Goal: Transaction & Acquisition: Purchase product/service

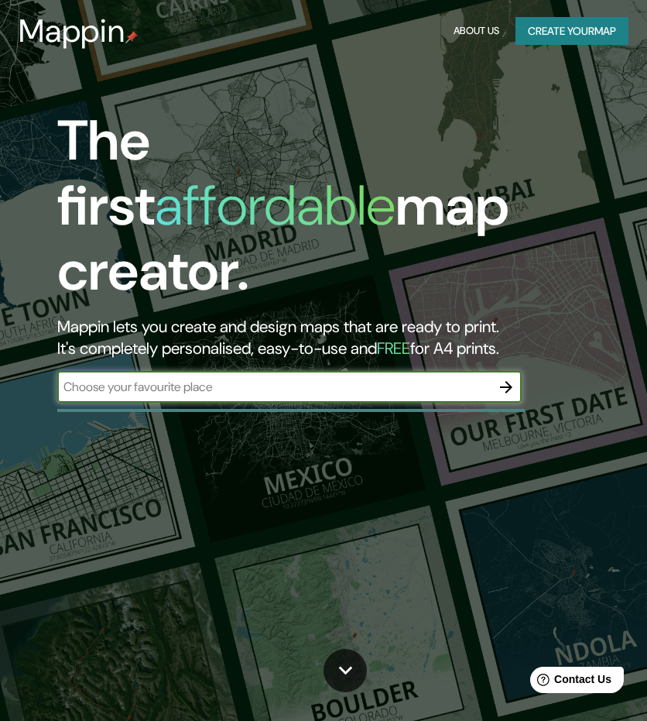
click at [197, 378] on input "text" at bounding box center [274, 387] width 434 height 18
type input "la [PERSON_NAME]"
click at [503, 378] on icon "button" at bounding box center [506, 387] width 19 height 19
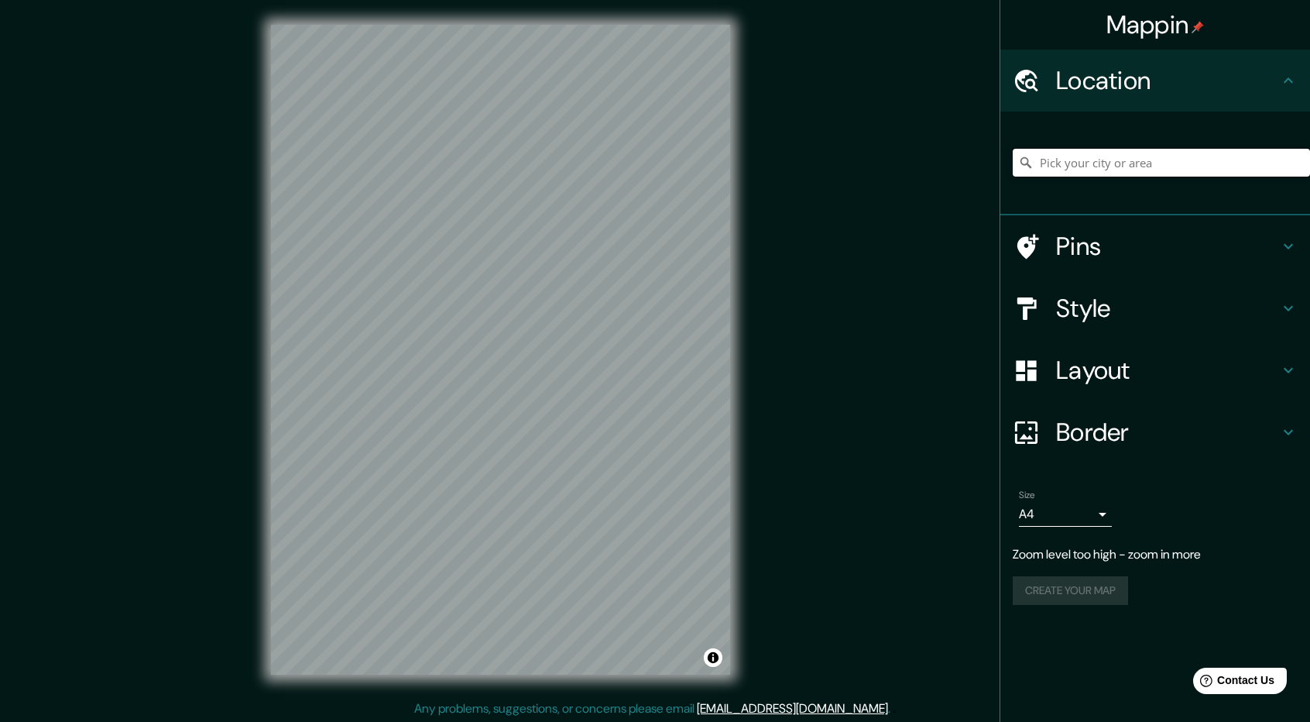
click at [646, 165] on input "Pick your city or area" at bounding box center [1161, 163] width 297 height 28
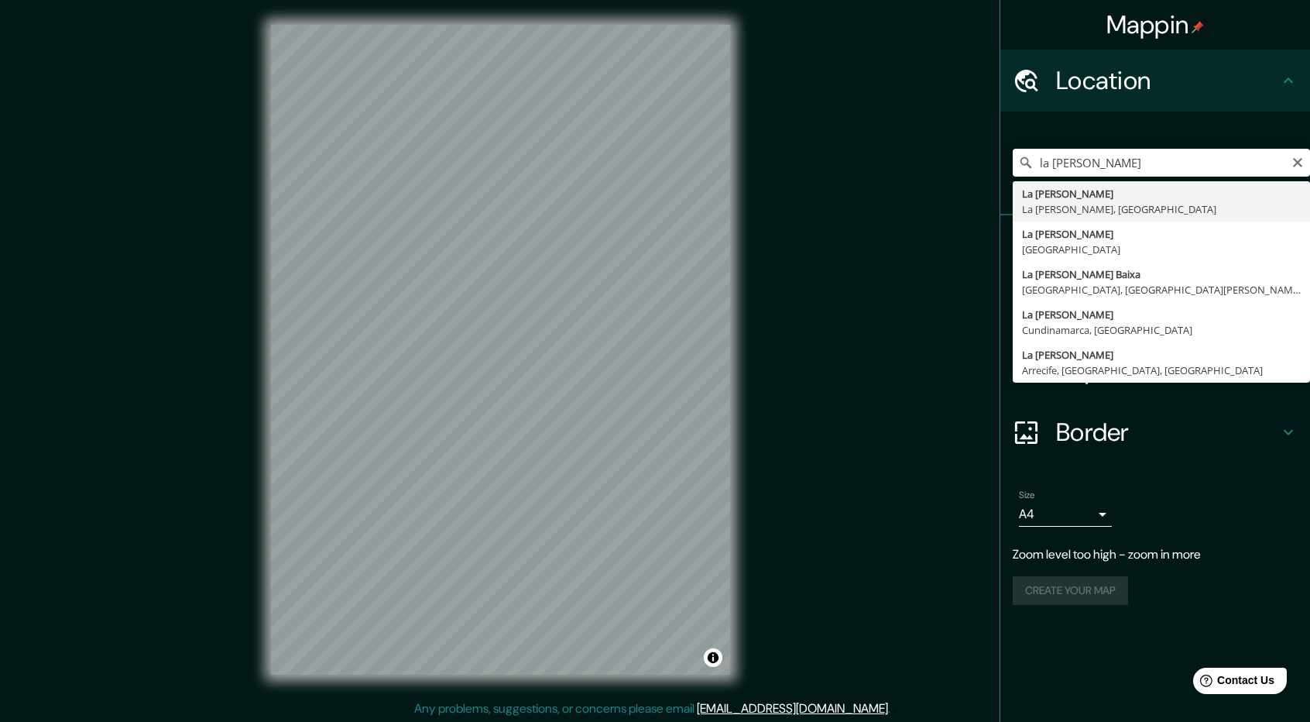
type input "La [PERSON_NAME], [GEOGRAPHIC_DATA][PERSON_NAME], [GEOGRAPHIC_DATA]"
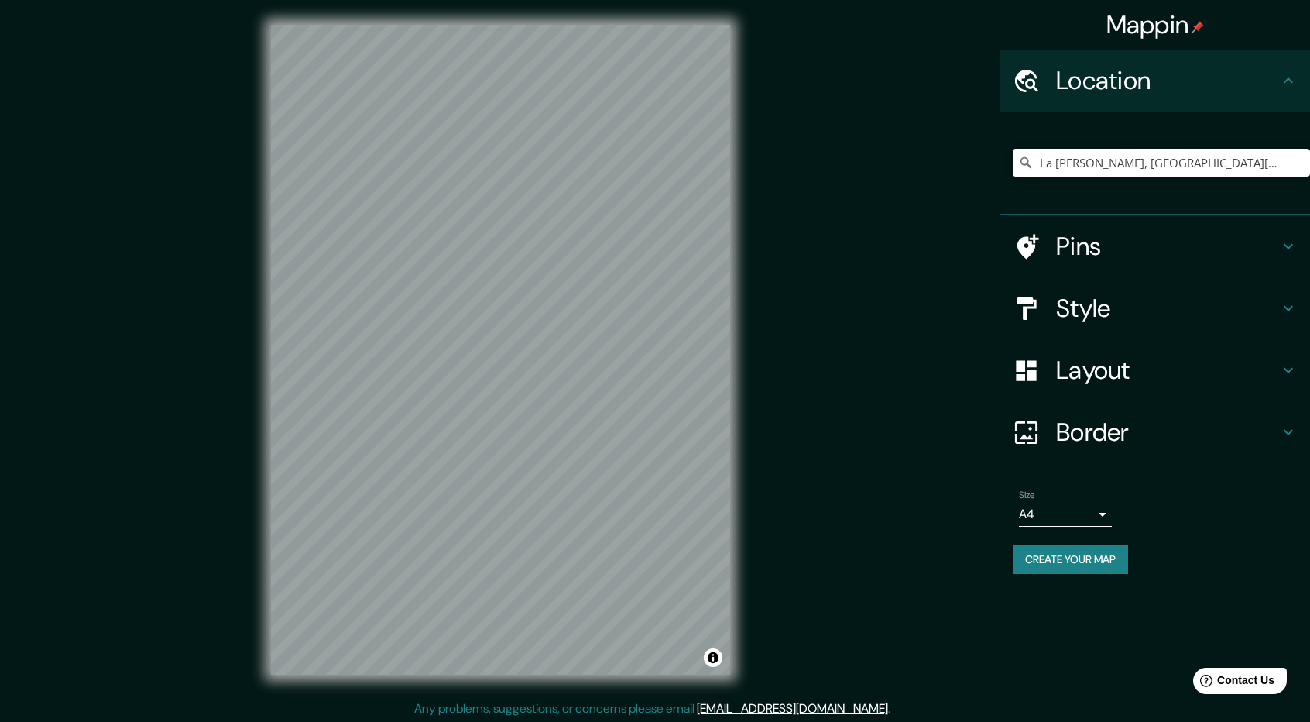
click at [646, 513] on body "Mappin Location [GEOGRAPHIC_DATA][PERSON_NAME], [GEOGRAPHIC_DATA][PERSON_NAME],…" at bounding box center [655, 361] width 1310 height 722
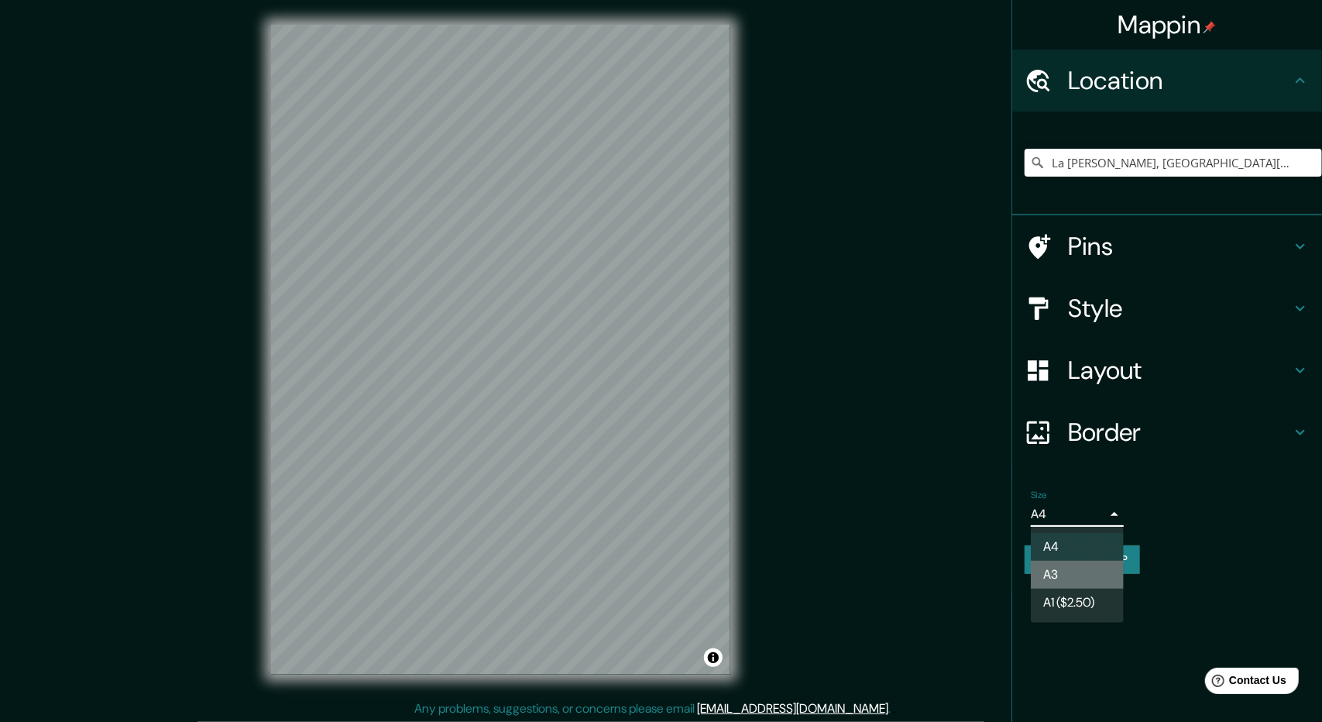
click at [646, 572] on li "A3" at bounding box center [1076, 574] width 93 height 28
type input "a4"
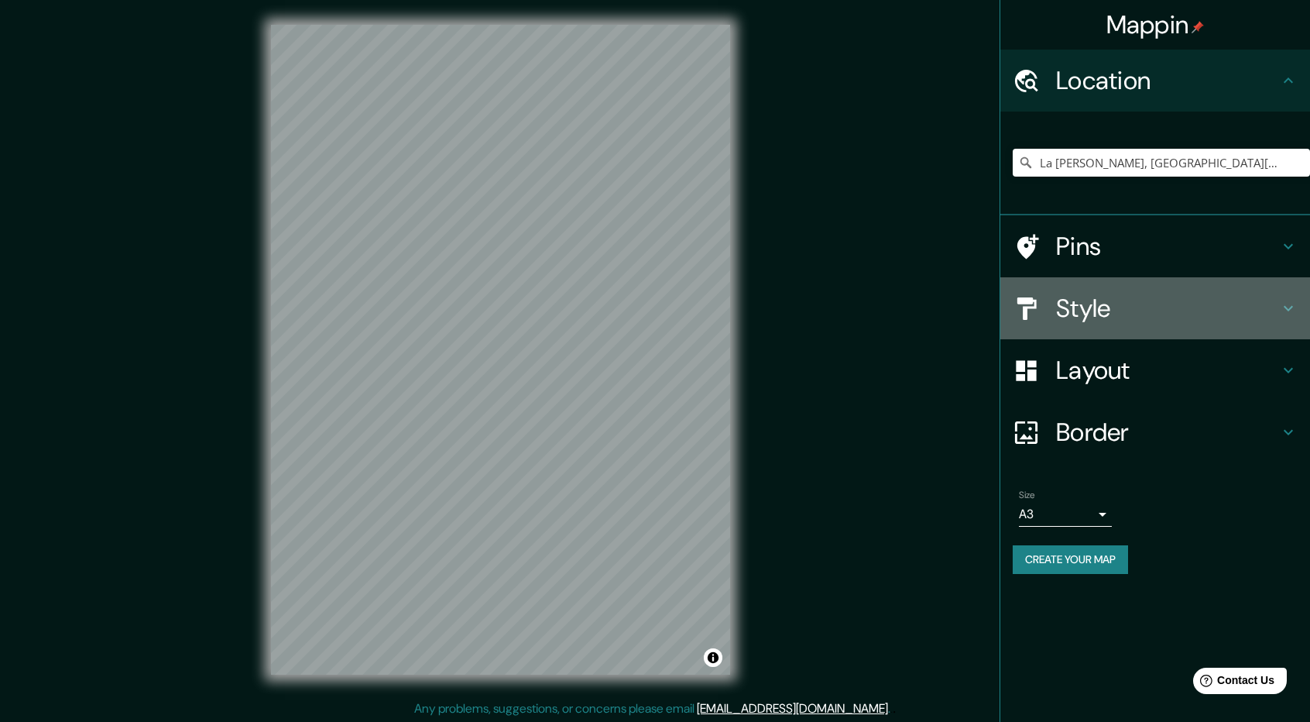
click at [646, 293] on h4 "Style" at bounding box center [1167, 308] width 223 height 31
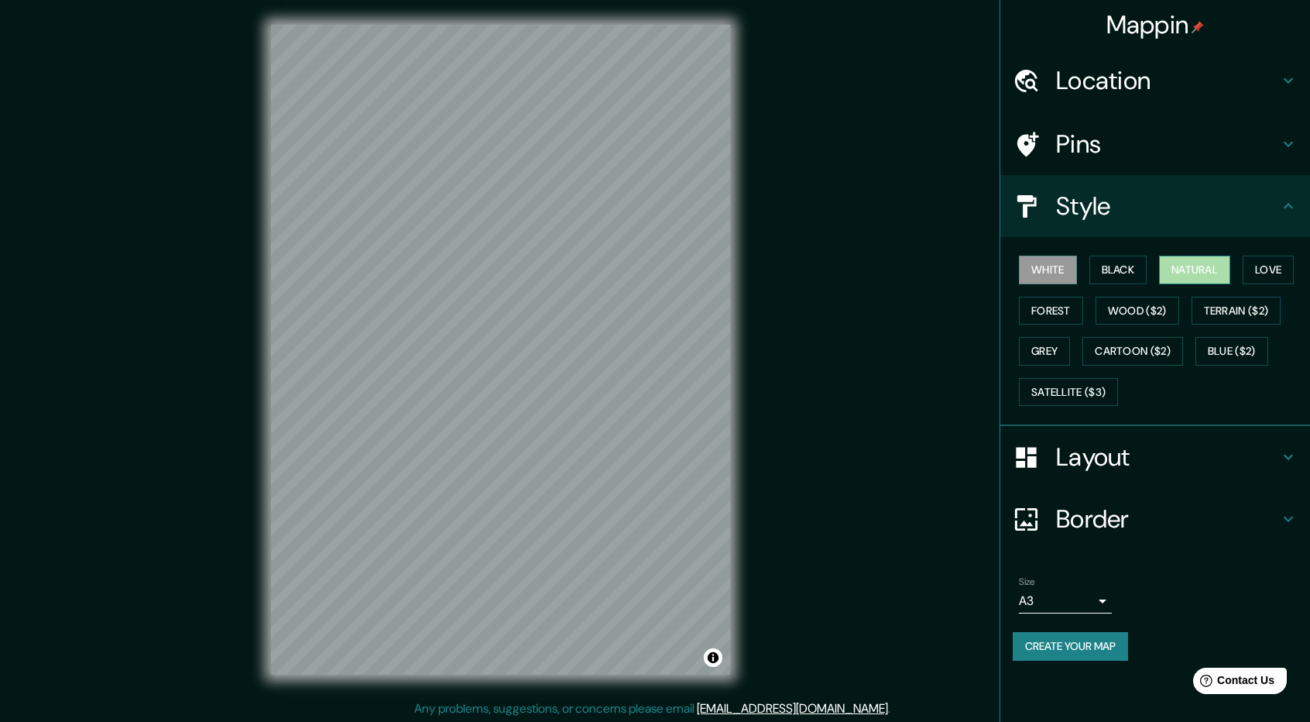
click at [646, 266] on button "Natural" at bounding box center [1194, 269] width 71 height 29
click at [646, 270] on button "Love" at bounding box center [1268, 269] width 51 height 29
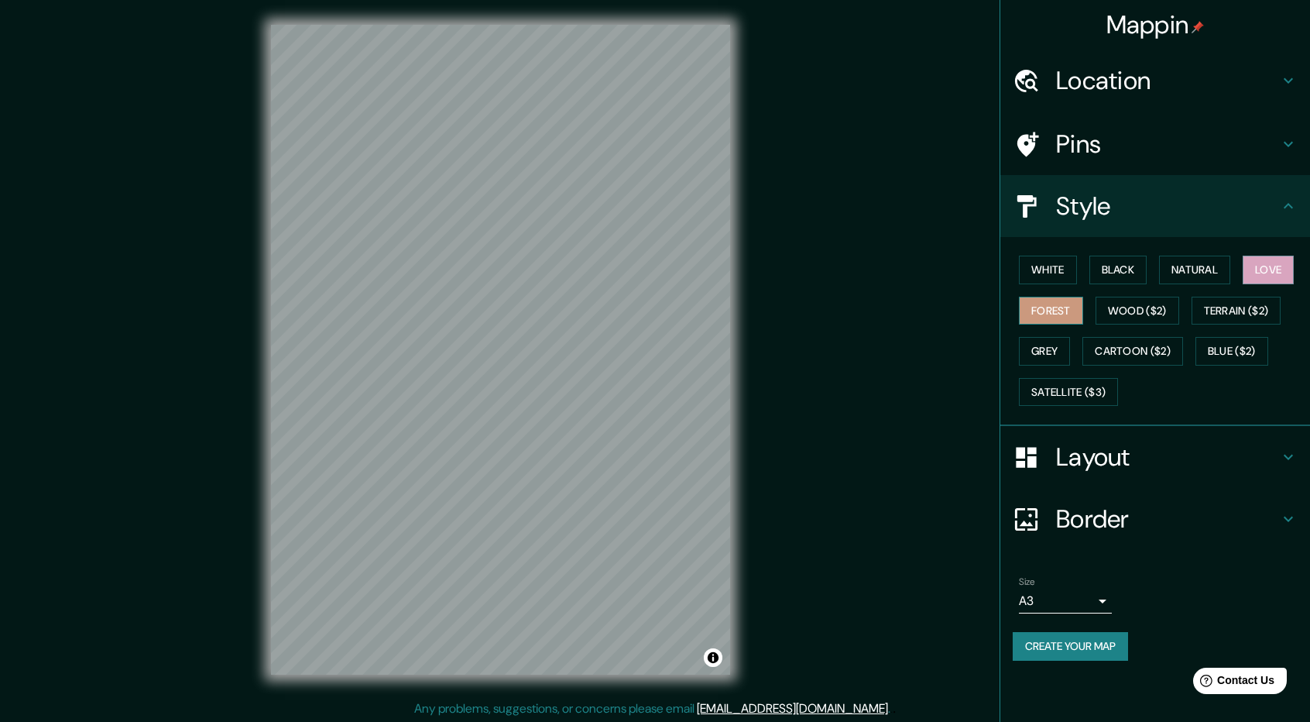
click at [646, 309] on button "Forest" at bounding box center [1051, 311] width 64 height 29
click at [646, 348] on button "Grey" at bounding box center [1044, 351] width 51 height 29
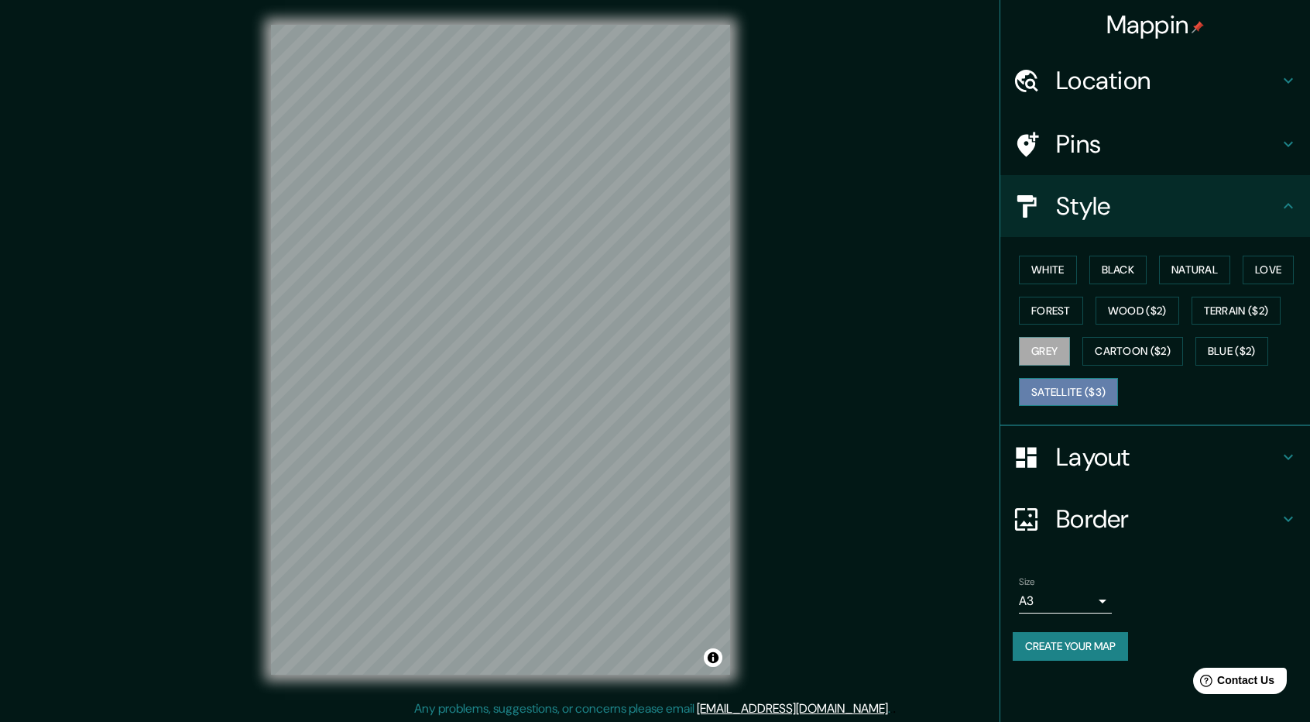
click at [646, 382] on button "Satellite ($3)" at bounding box center [1068, 392] width 99 height 29
click at [646, 360] on button "Cartoon ($2)" at bounding box center [1132, 351] width 101 height 29
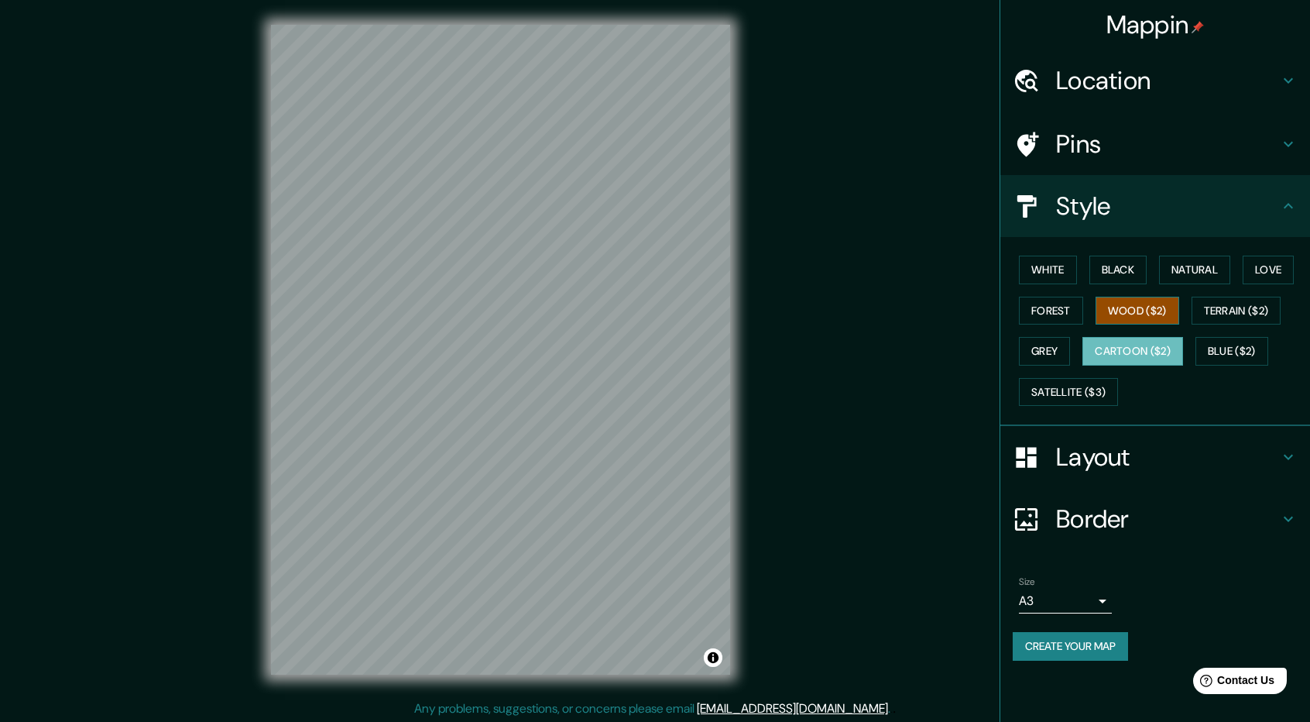
click at [646, 310] on button "Wood ($2)" at bounding box center [1137, 311] width 84 height 29
click at [646, 270] on button "Black" at bounding box center [1118, 269] width 58 height 29
click at [646, 262] on button "White" at bounding box center [1048, 269] width 58 height 29
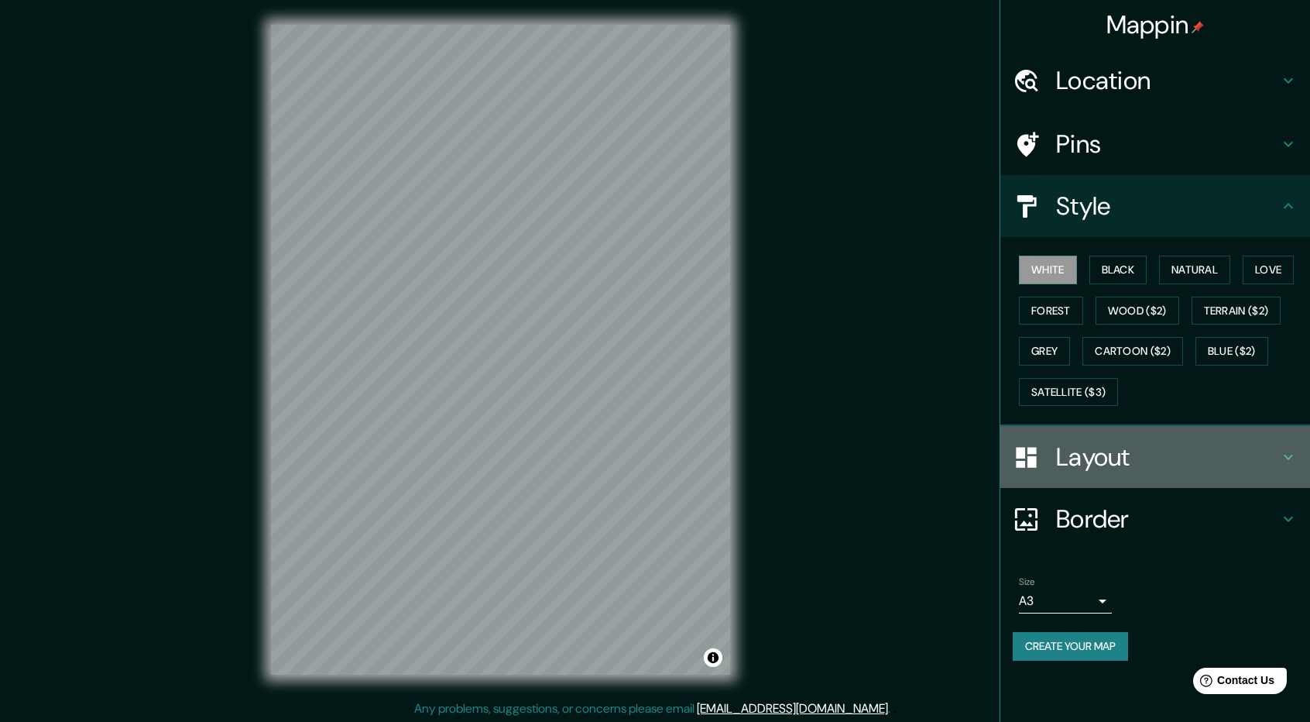
click at [646, 458] on h4 "Layout" at bounding box center [1167, 456] width 223 height 31
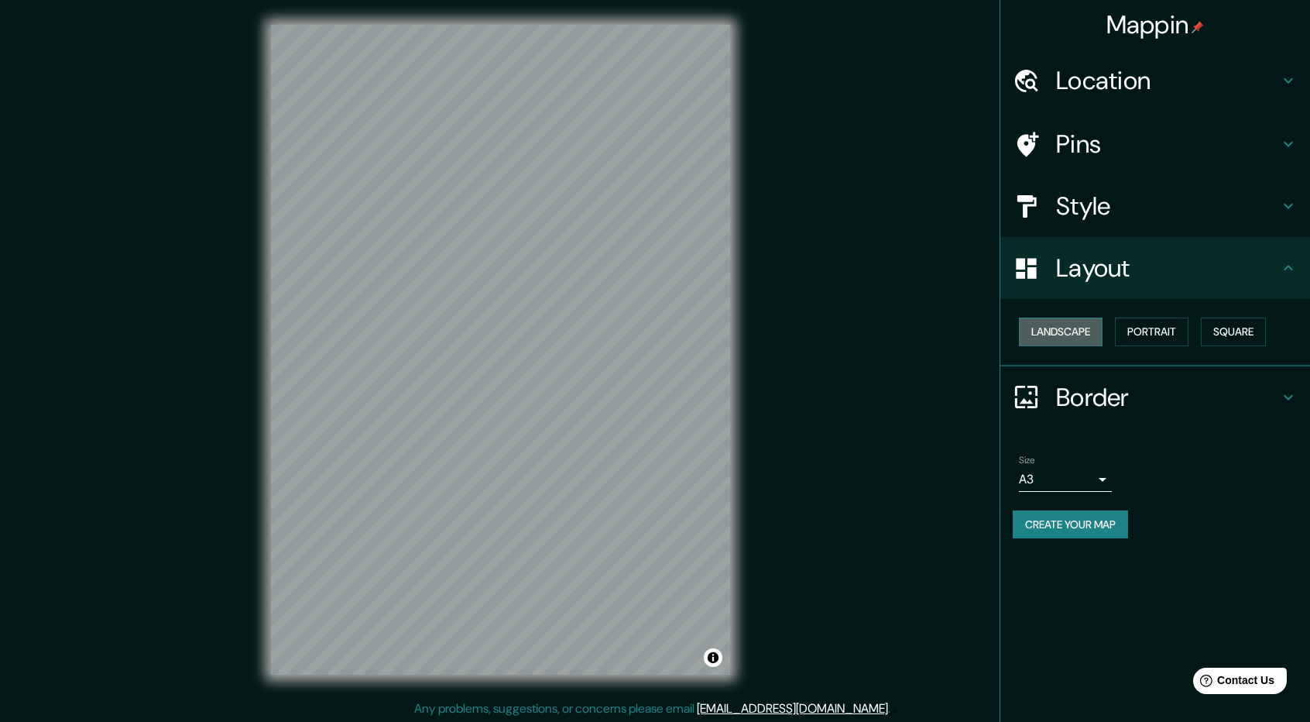
click at [646, 337] on button "Landscape" at bounding box center [1061, 331] width 84 height 29
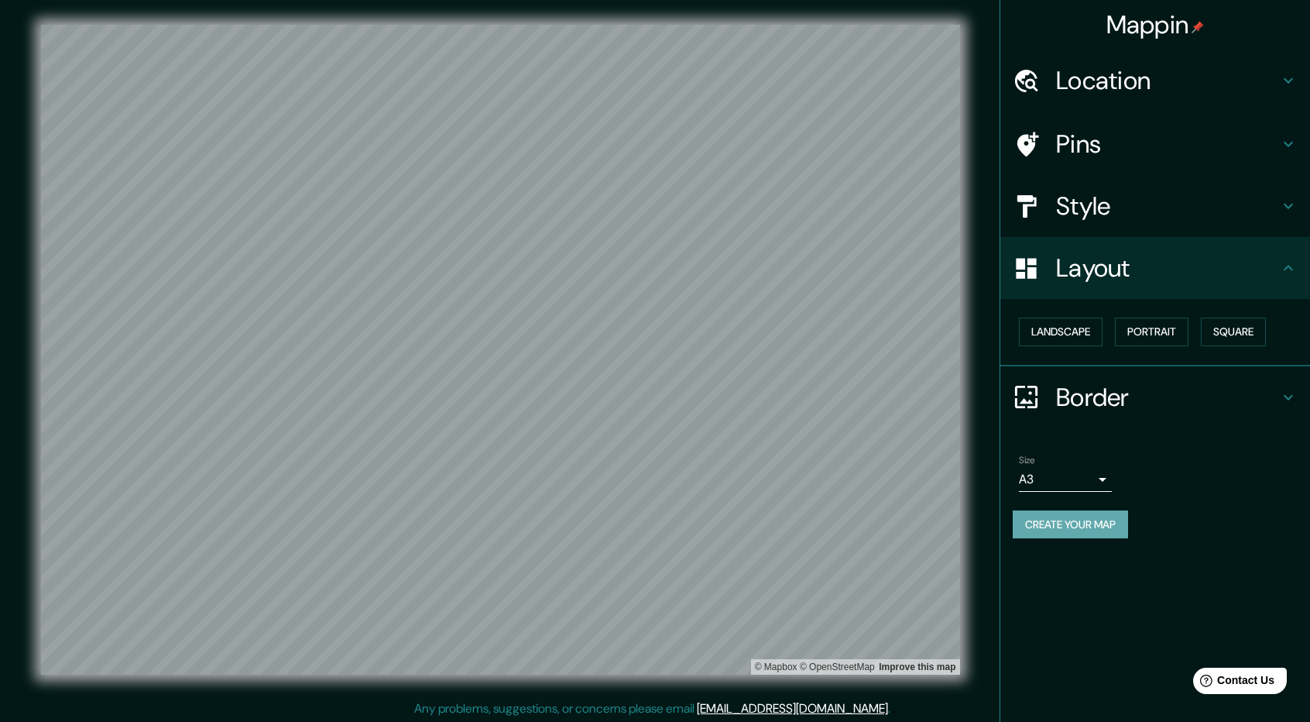
click at [646, 526] on button "Create your map" at bounding box center [1070, 524] width 115 height 29
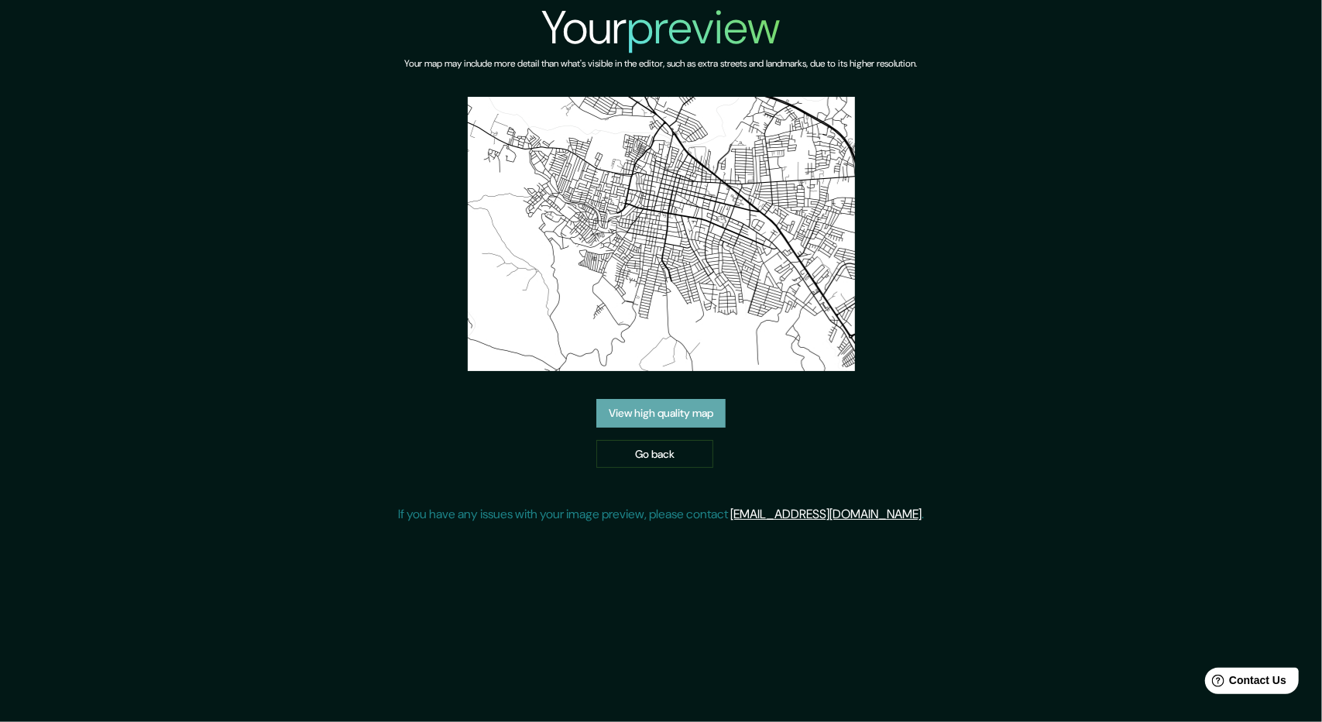
click at [643, 422] on link "View high quality map" at bounding box center [660, 413] width 129 height 29
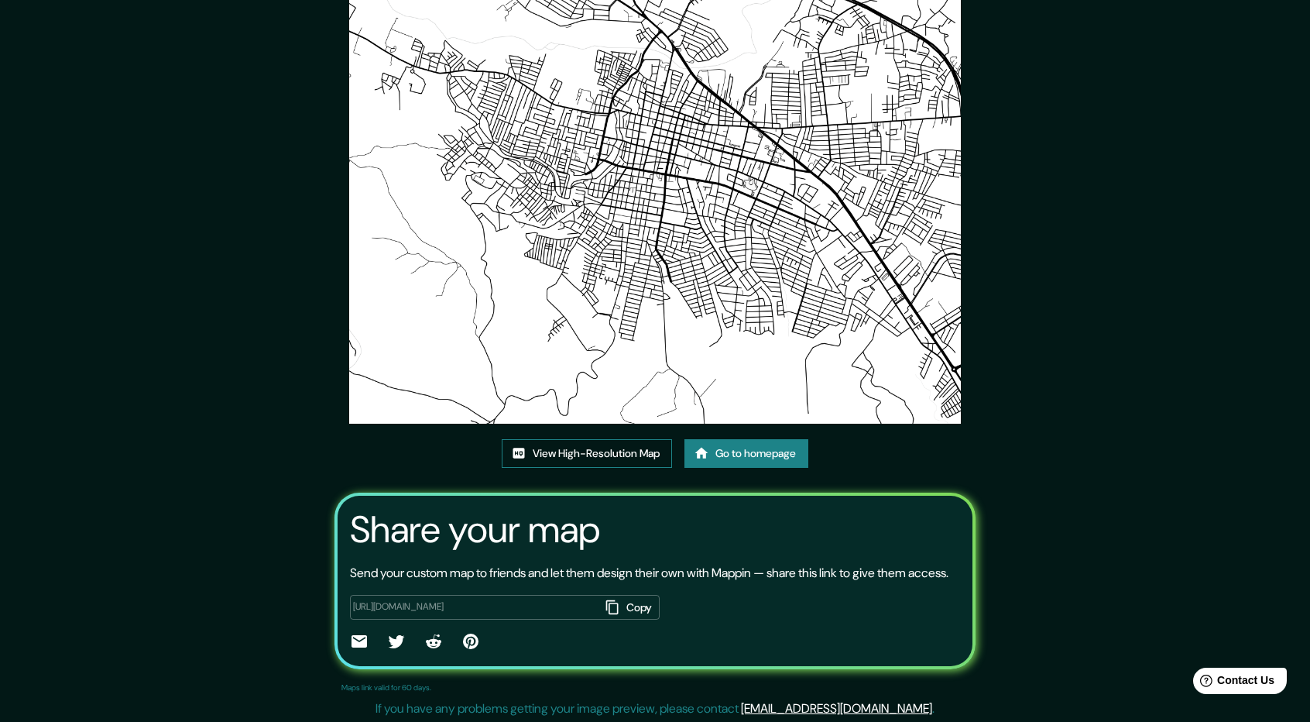
scroll to position [98, 0]
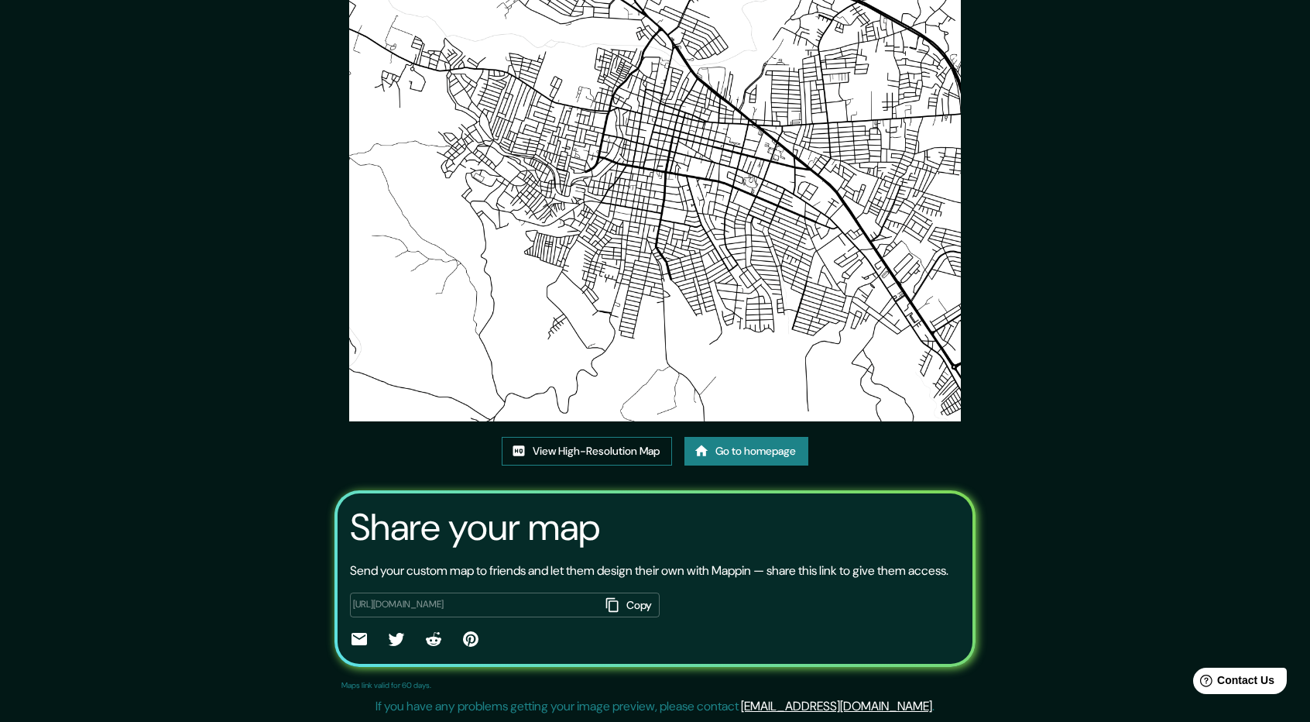
click at [610, 437] on link "View High-Resolution Map" at bounding box center [587, 451] width 170 height 29
